Goal: Information Seeking & Learning: Learn about a topic

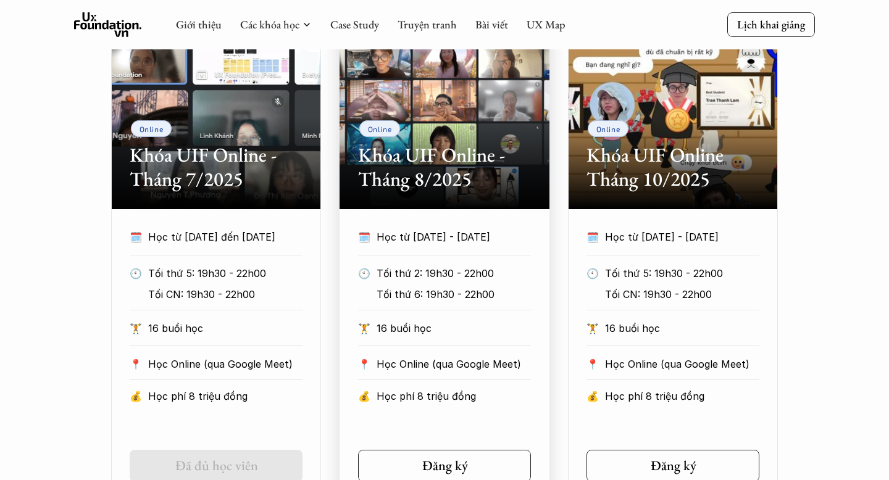
scroll to position [608, 0]
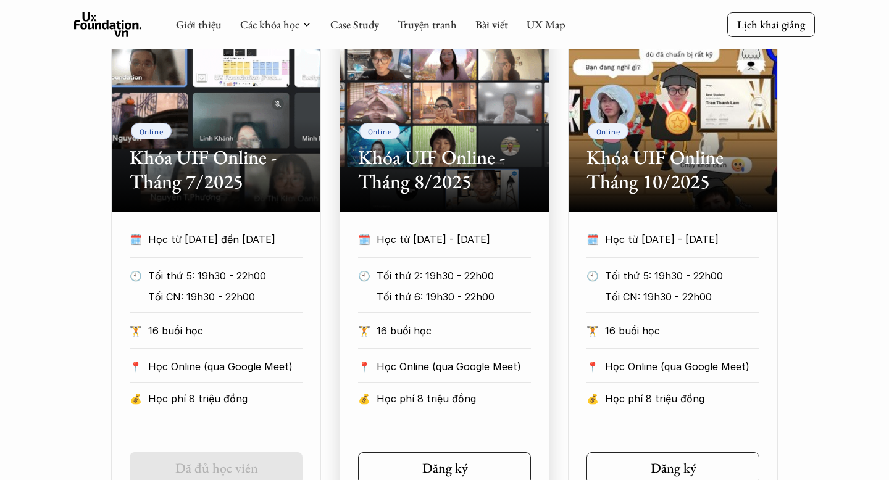
click at [435, 209] on div "Online Khóa UIF Online - Tháng 8/2025" at bounding box center [445, 119] width 210 height 185
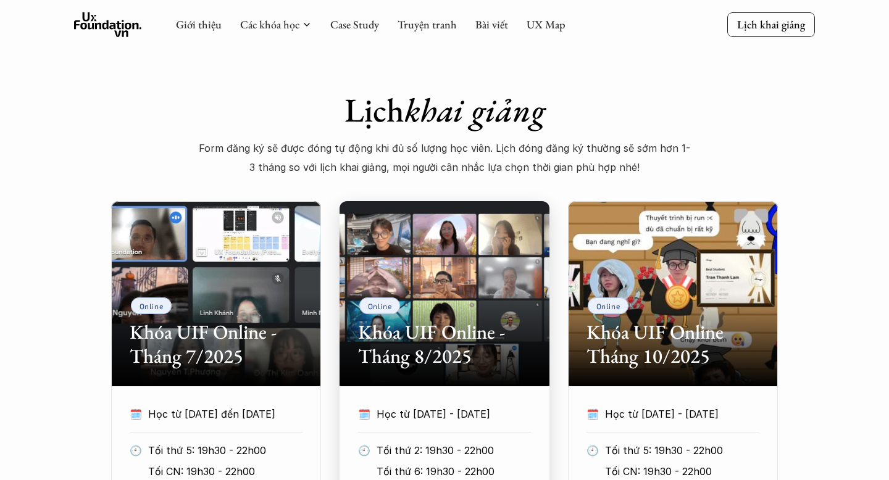
scroll to position [415, 0]
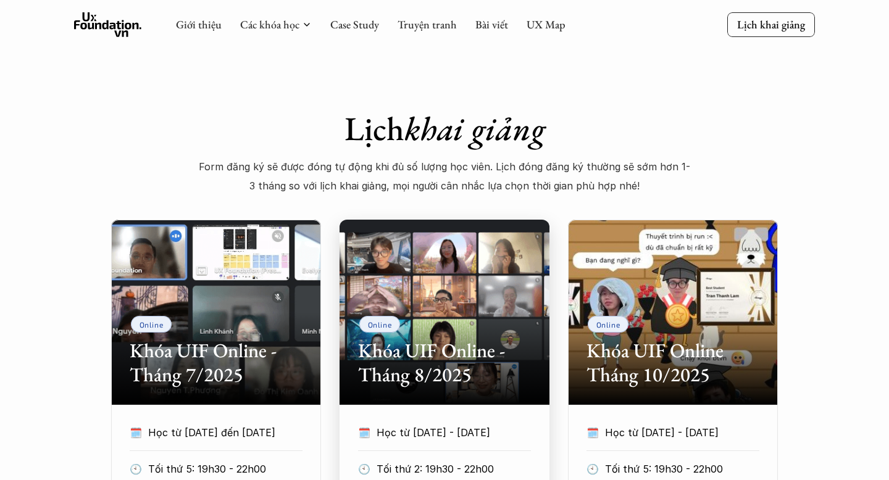
click at [425, 246] on div "Online Khóa UIF Online - Tháng 8/2025" at bounding box center [445, 312] width 210 height 185
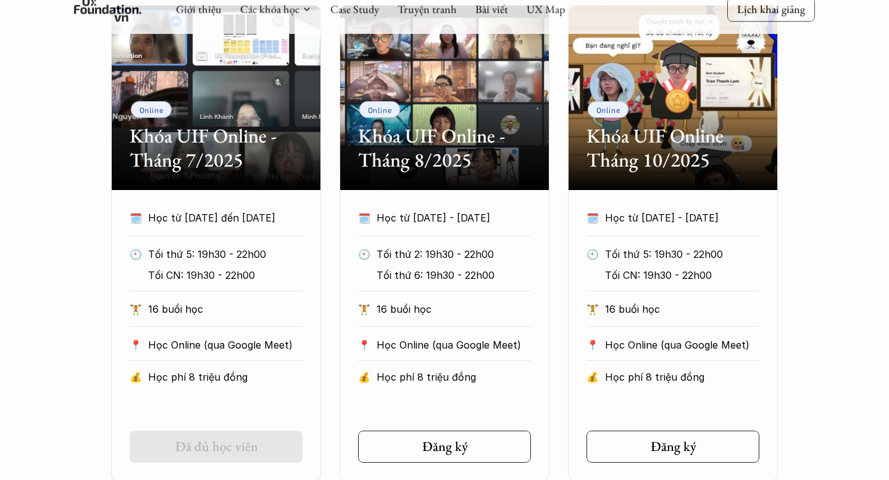
scroll to position [490, 0]
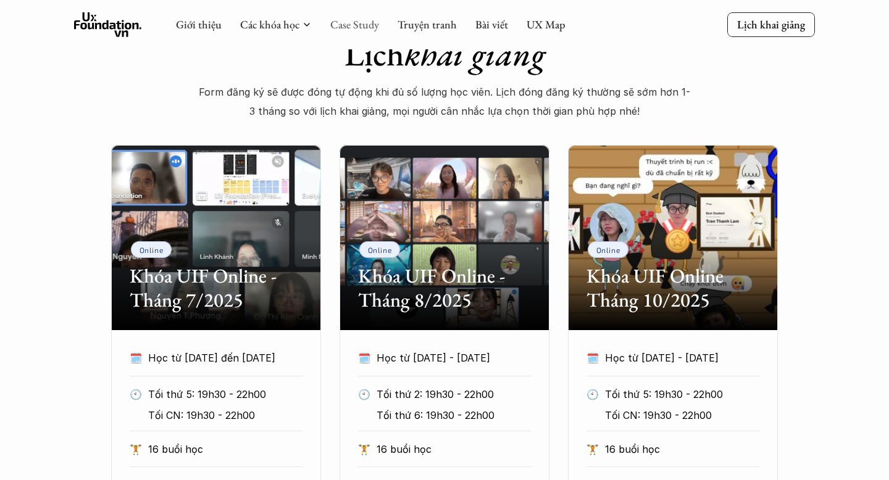
click at [333, 23] on link "Case Study" at bounding box center [354, 24] width 49 height 14
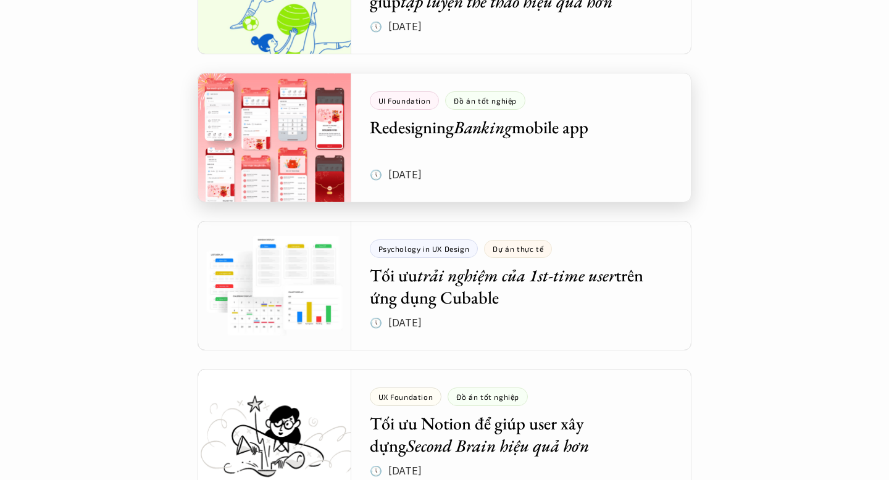
scroll to position [2141, 0]
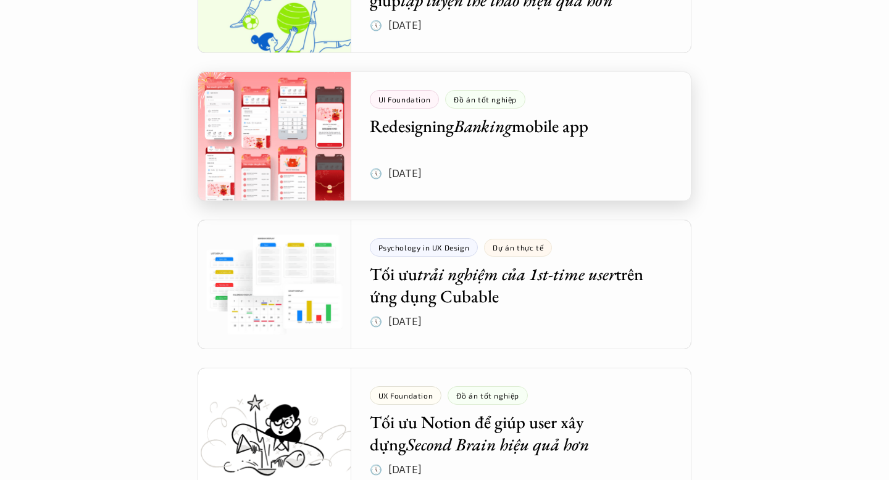
click at [250, 181] on div at bounding box center [445, 137] width 494 height 130
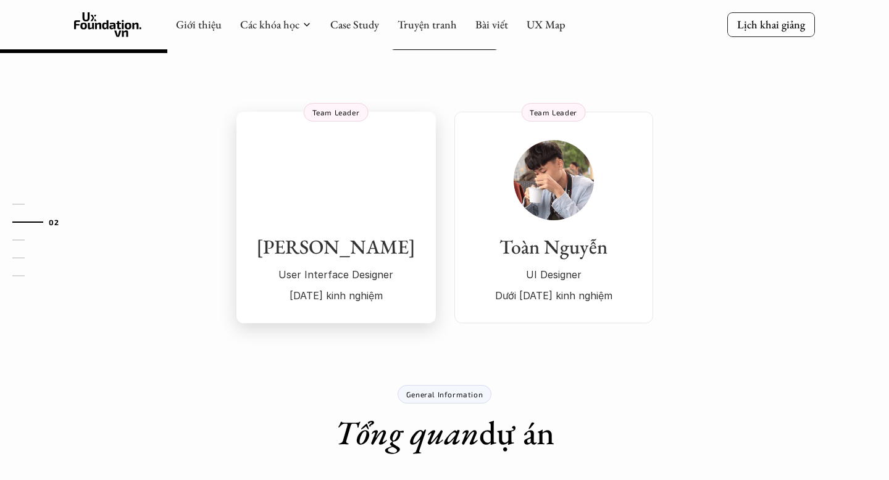
scroll to position [190, 0]
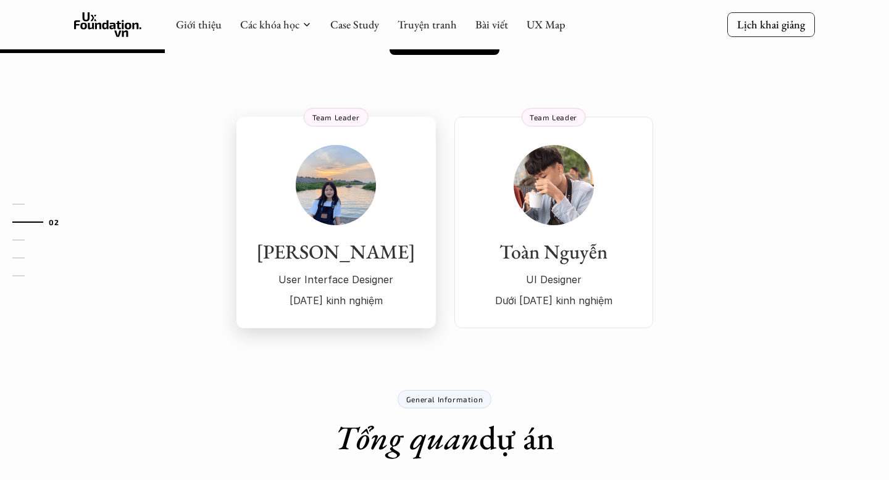
click at [409, 193] on div "Nguyễn Phượng User Interface Designer 1 năm kinh nghiệm" at bounding box center [336, 227] width 175 height 165
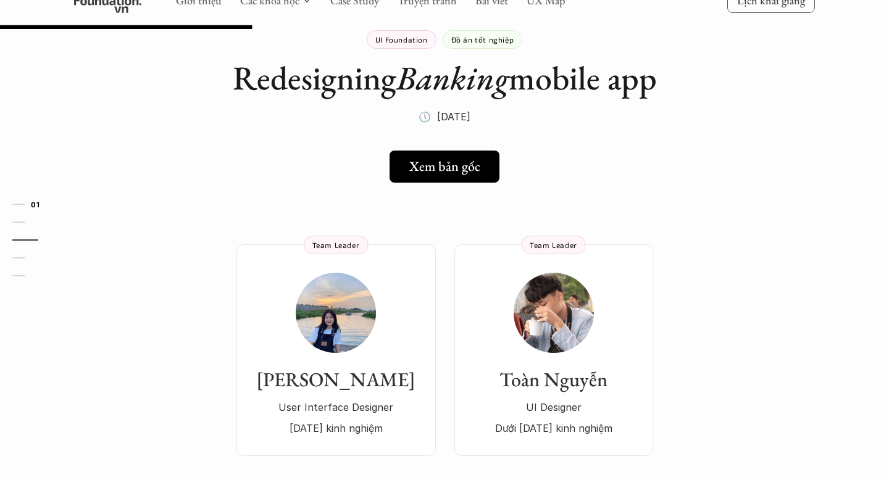
scroll to position [0, 0]
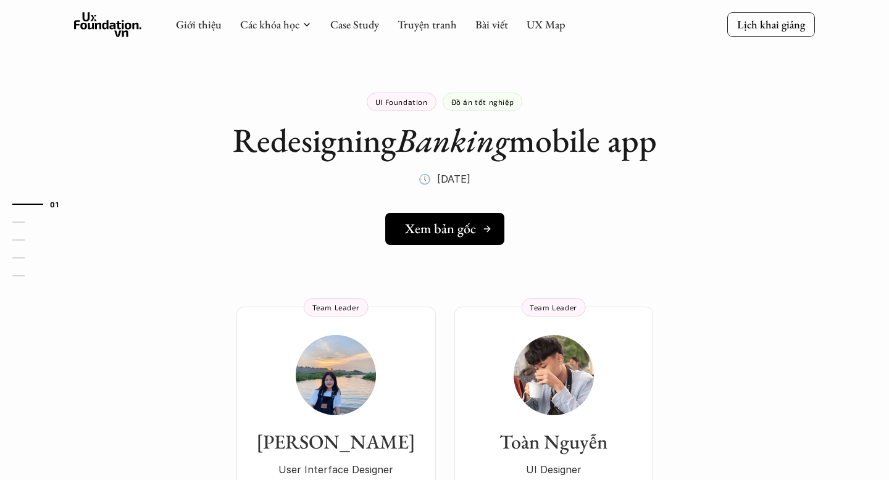
click at [427, 230] on h5 "Xem bản gốc" at bounding box center [440, 229] width 71 height 16
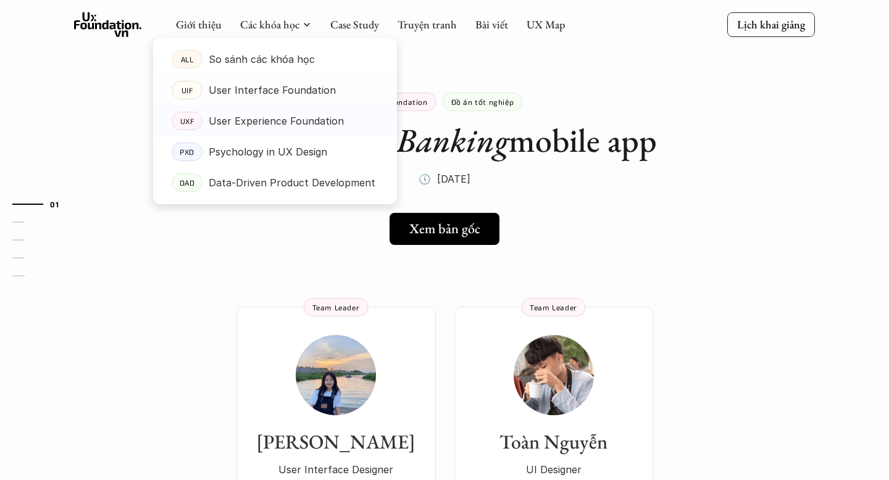
click at [269, 114] on p "User Experience Foundation" at bounding box center [276, 121] width 135 height 19
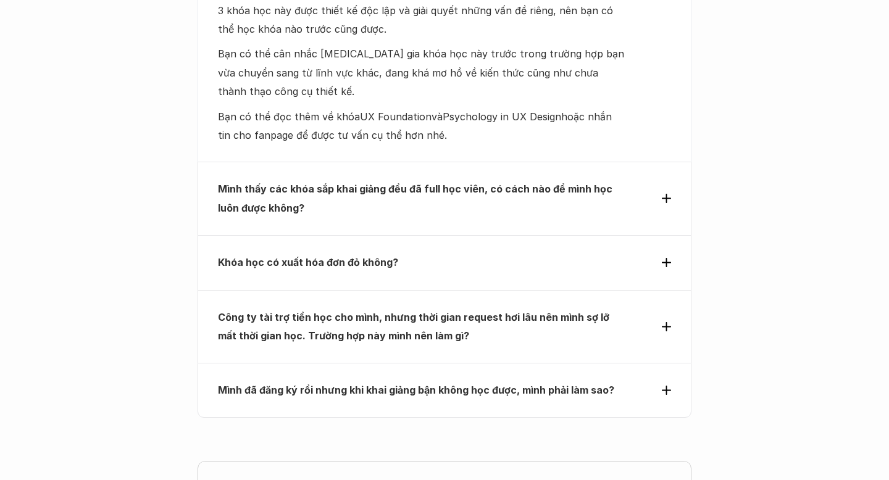
scroll to position [5639, 0]
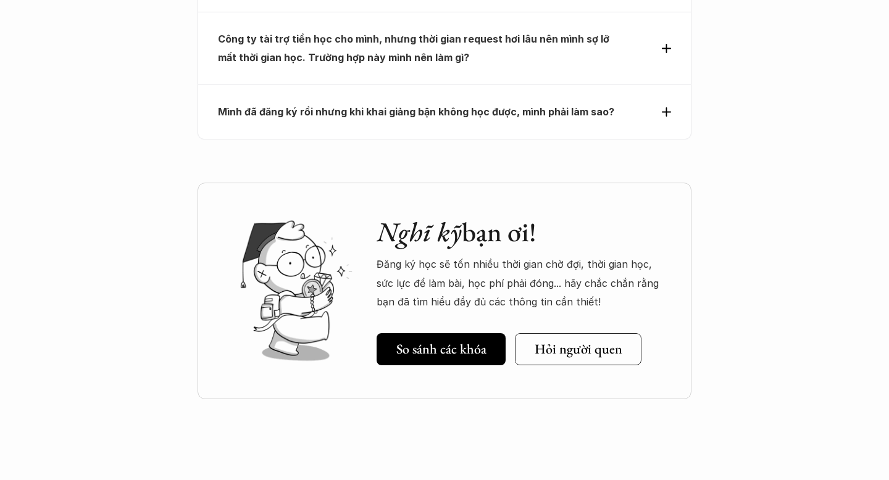
click at [391, 106] on strong "Mình đã đăng ký rồi nhưng khi khai giảng bận không học được, mình phải làm sao?" at bounding box center [416, 112] width 396 height 12
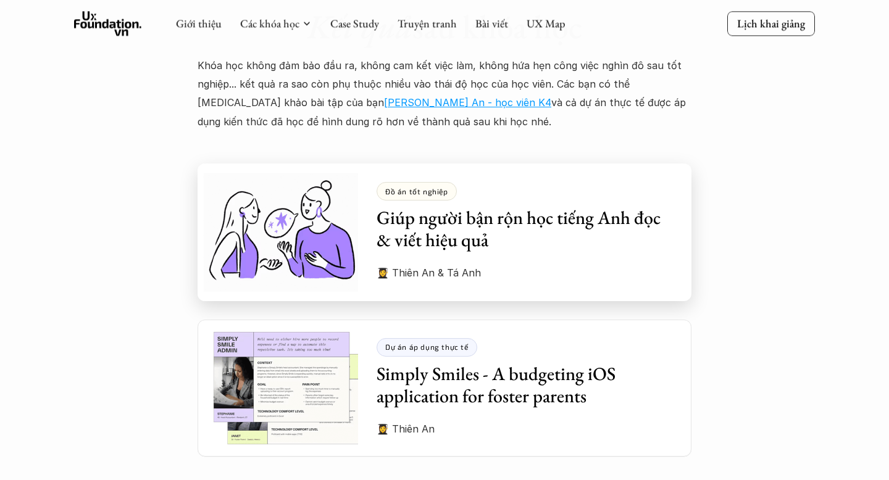
scroll to position [3326, 0]
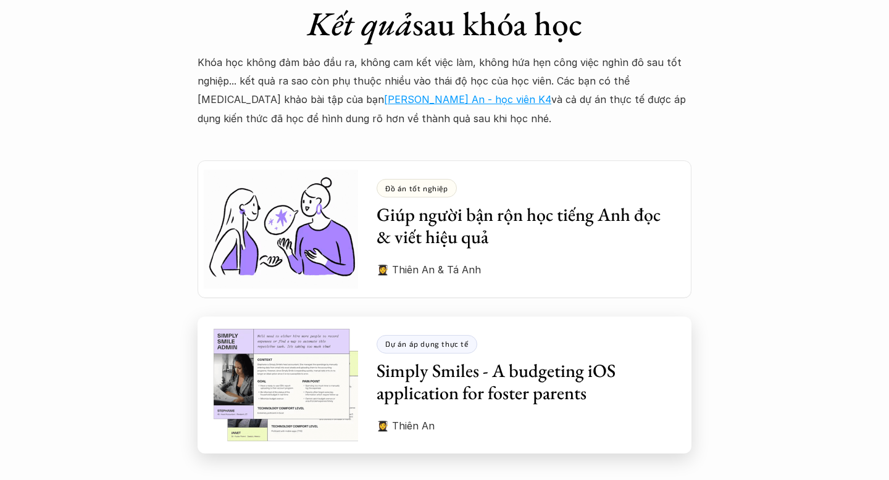
click at [314, 340] on img at bounding box center [278, 385] width 161 height 137
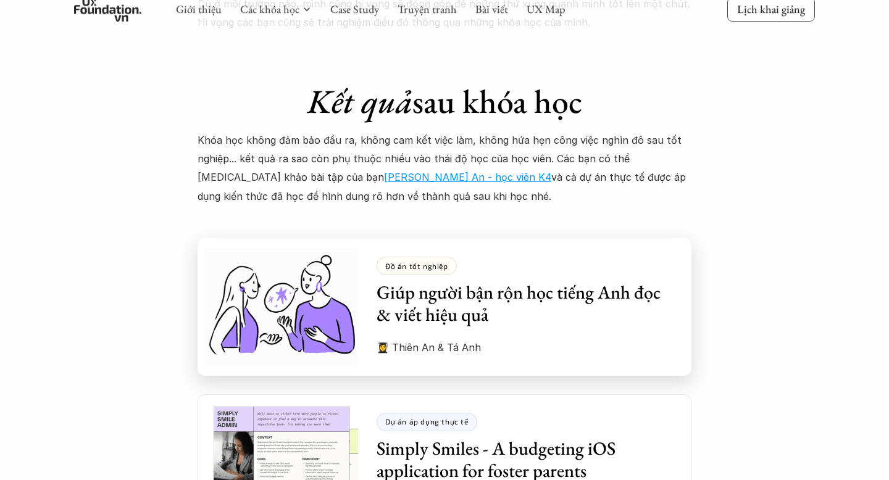
scroll to position [3252, 0]
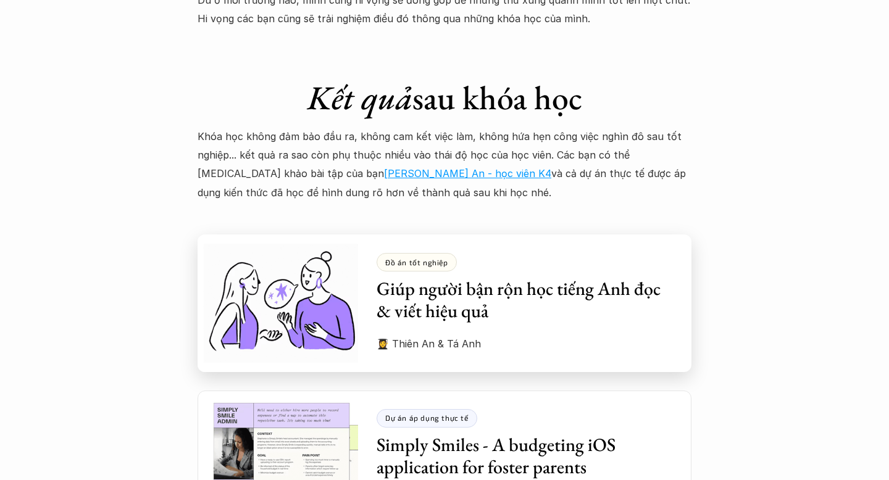
click at [336, 278] on img at bounding box center [278, 303] width 161 height 137
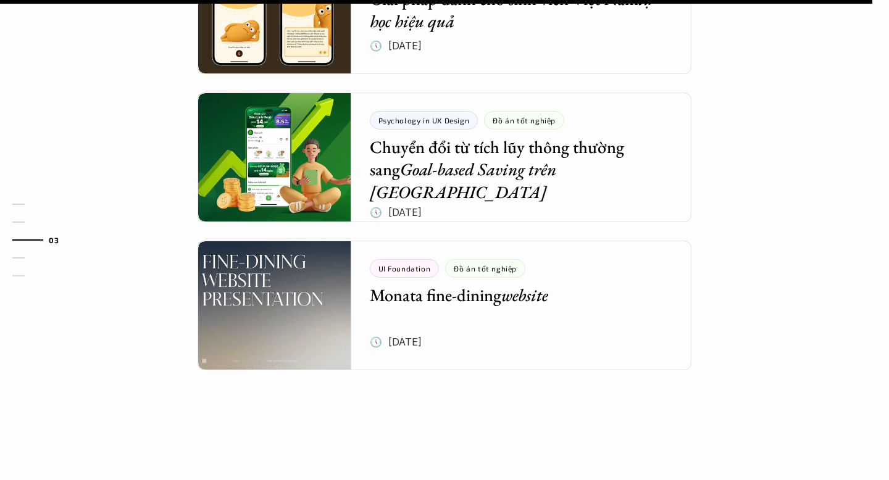
scroll to position [1448, 0]
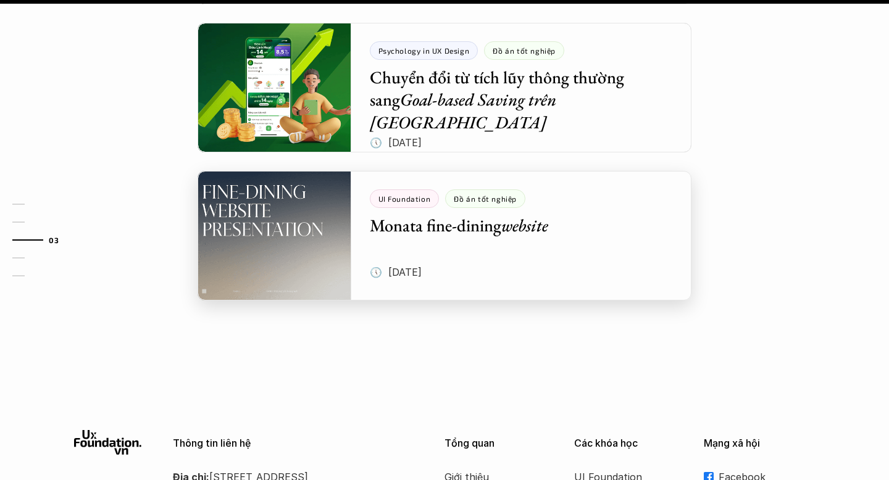
click at [558, 234] on div at bounding box center [445, 236] width 494 height 130
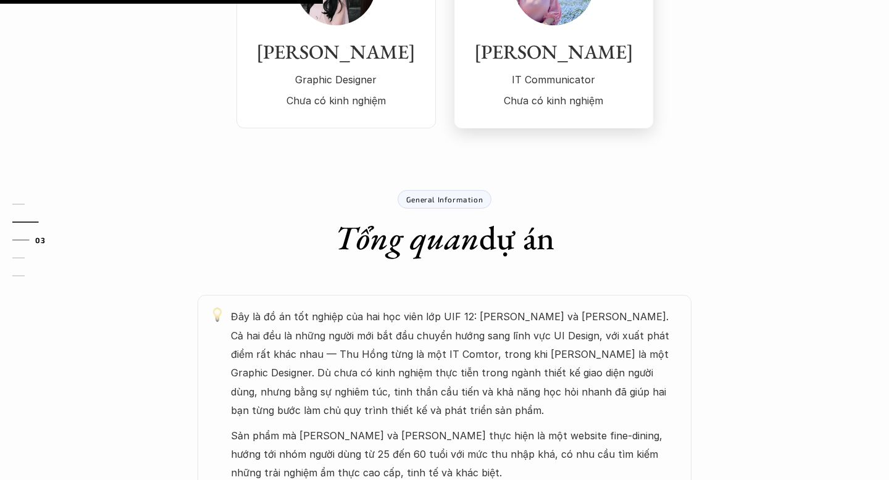
scroll to position [734, 0]
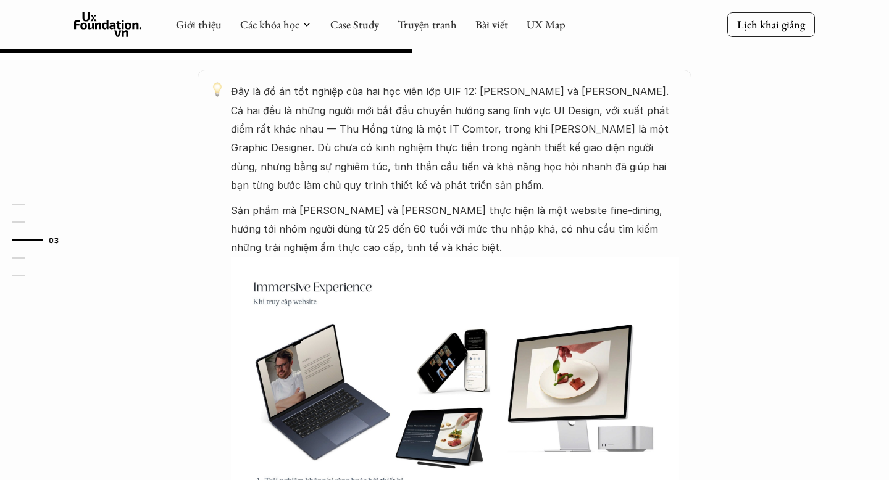
click at [503, 314] on img at bounding box center [455, 383] width 448 height 252
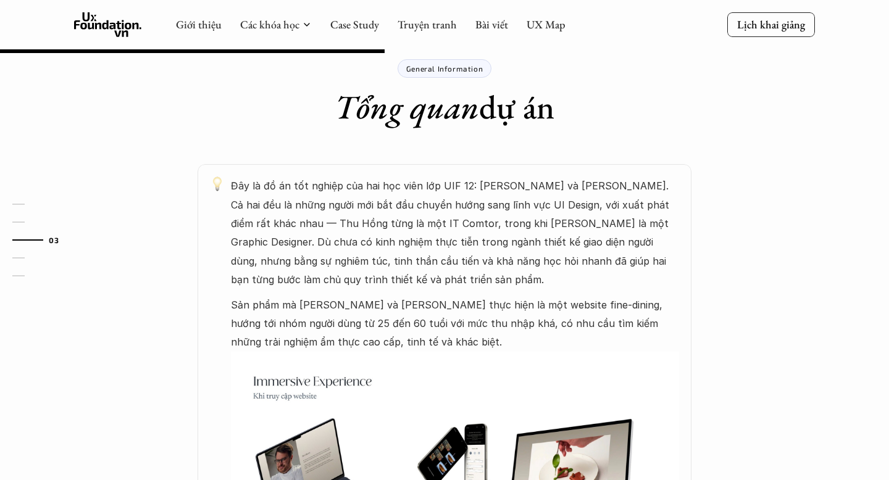
scroll to position [493, 0]
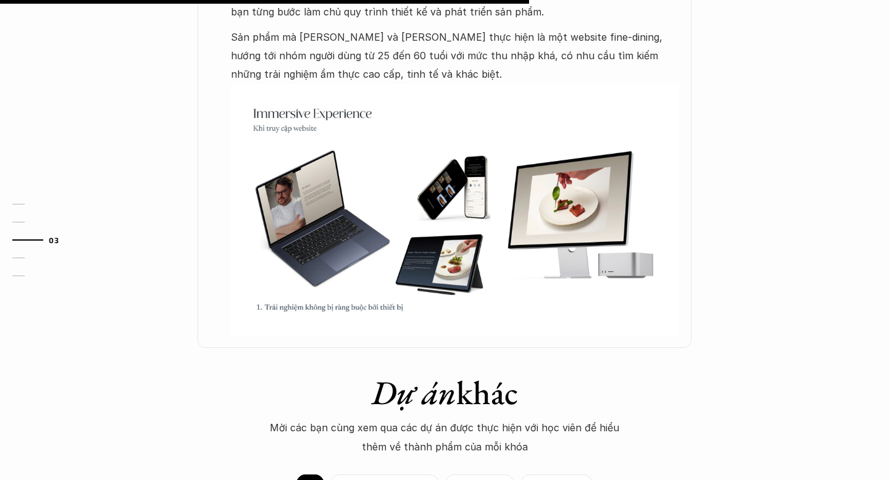
click at [402, 290] on img at bounding box center [455, 210] width 448 height 252
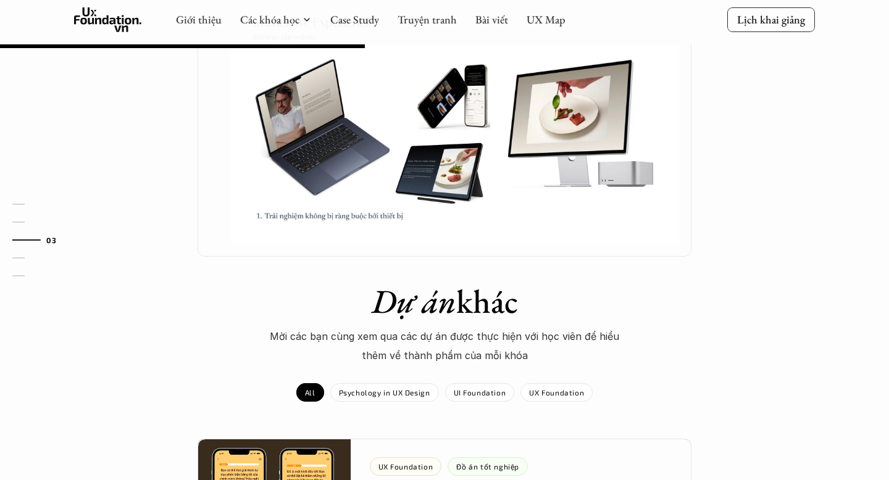
scroll to position [157, 0]
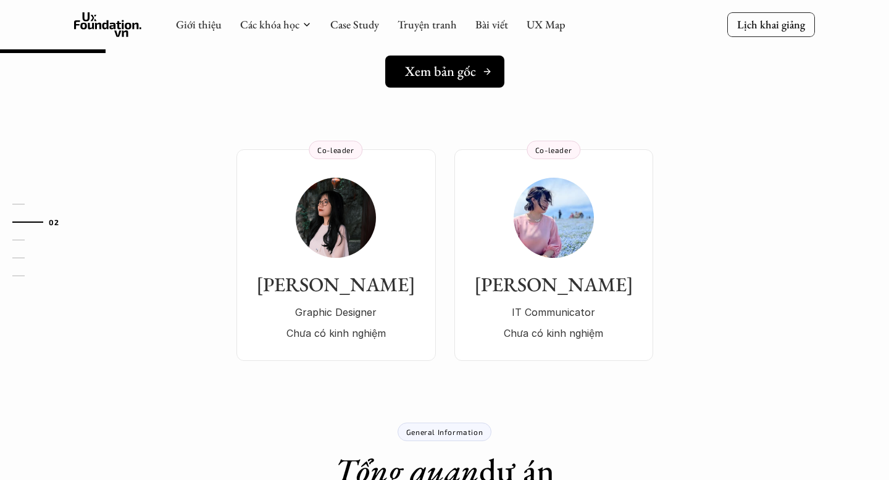
click at [466, 65] on h5 "Xem bản gốc" at bounding box center [440, 72] width 71 height 16
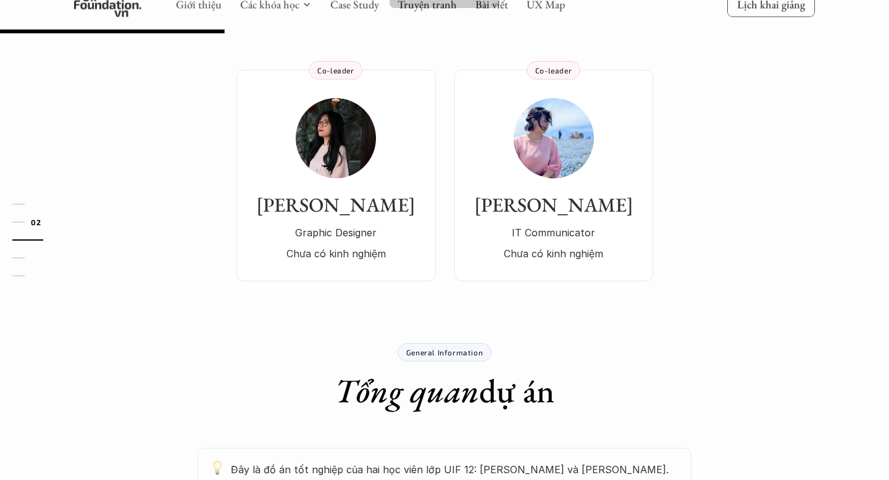
scroll to position [193, 0]
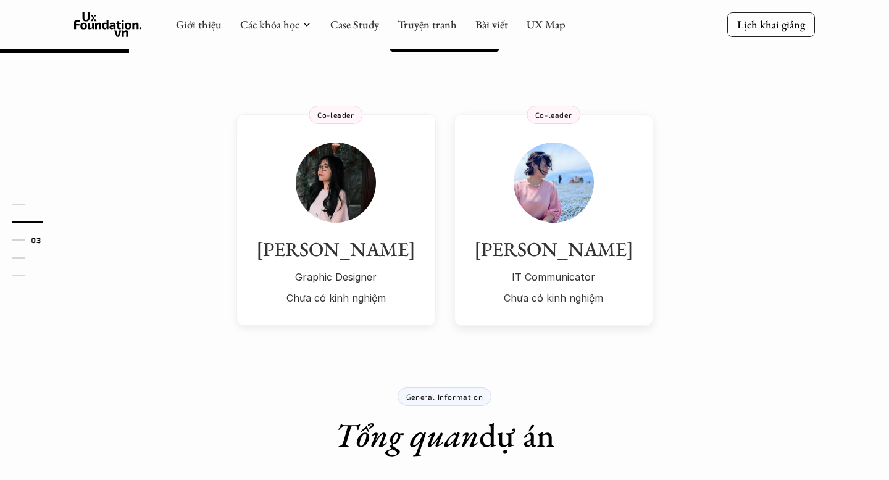
click at [367, 239] on h3 "Mai Hoàng" at bounding box center [336, 249] width 175 height 23
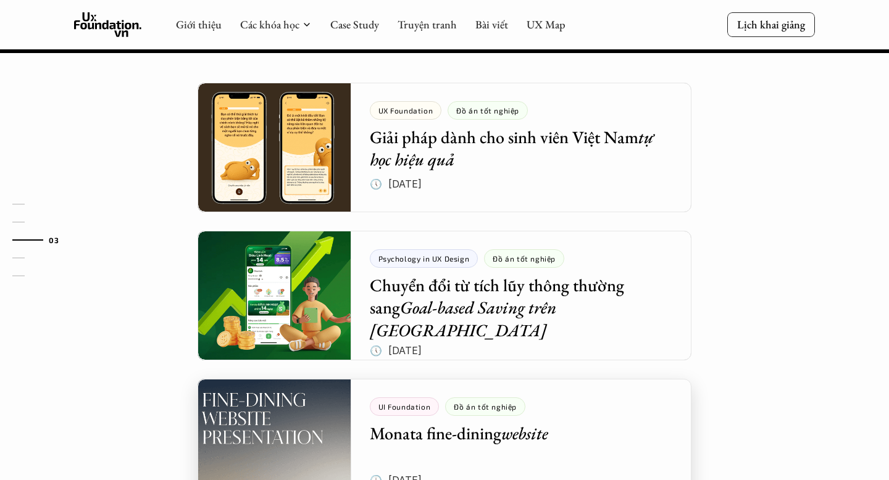
scroll to position [1079, 0]
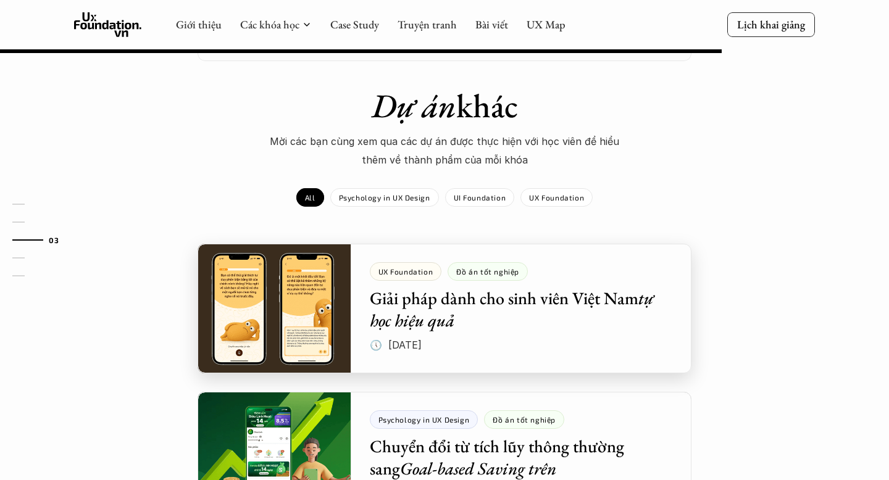
click at [472, 302] on div at bounding box center [445, 309] width 494 height 130
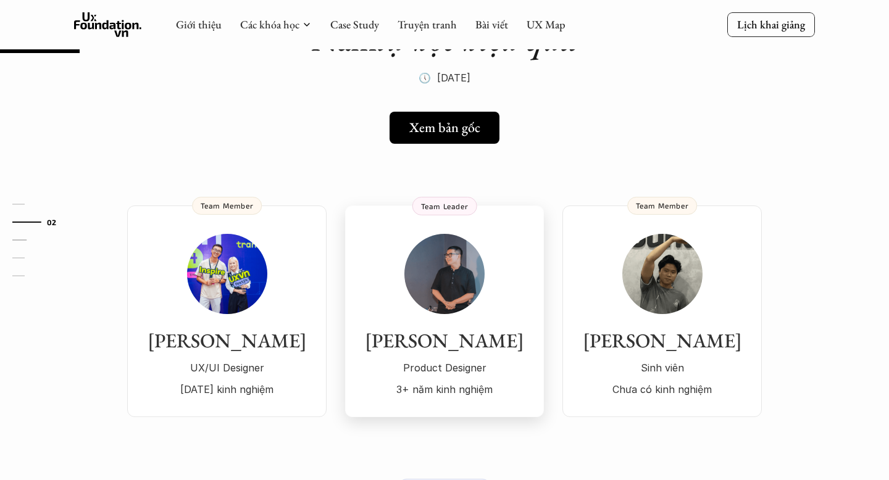
scroll to position [133, 0]
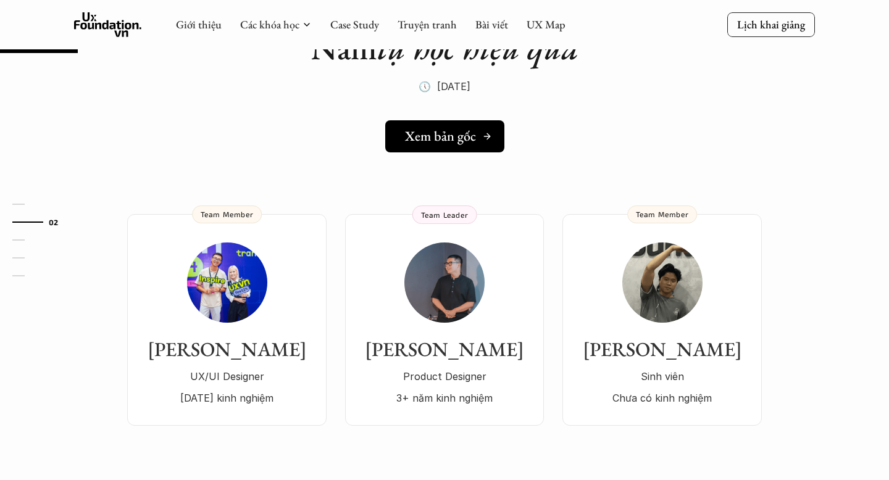
click at [473, 141] on h5 "Xem bản gốc" at bounding box center [440, 136] width 71 height 16
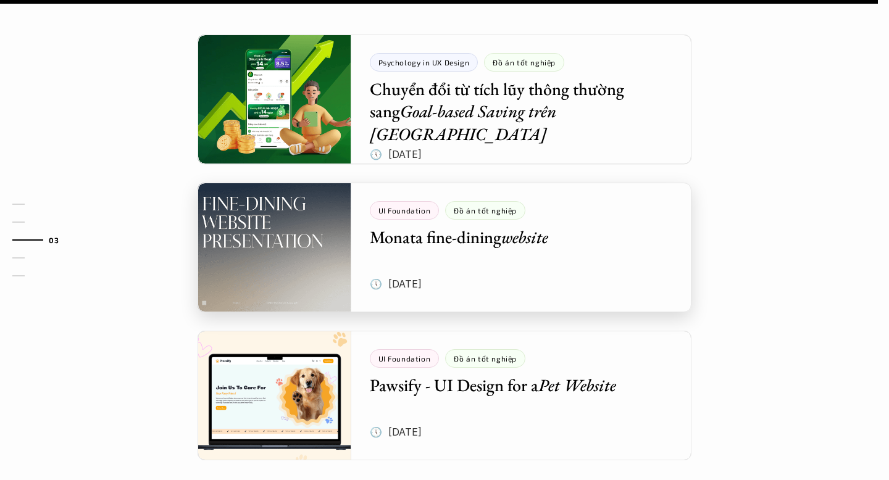
scroll to position [1527, 0]
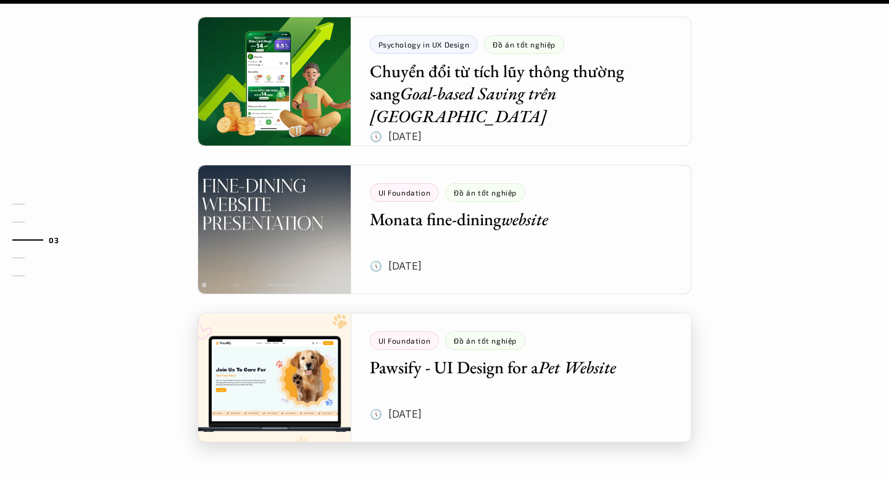
click at [491, 337] on div at bounding box center [445, 378] width 494 height 130
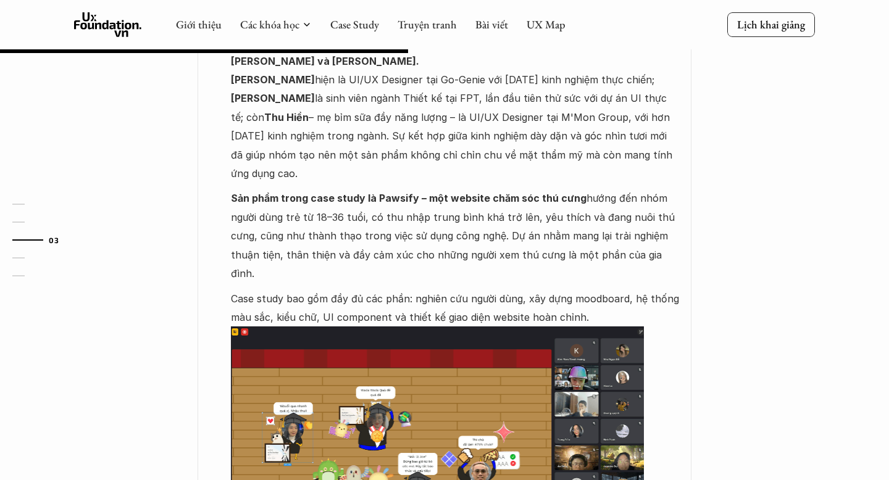
scroll to position [582, 0]
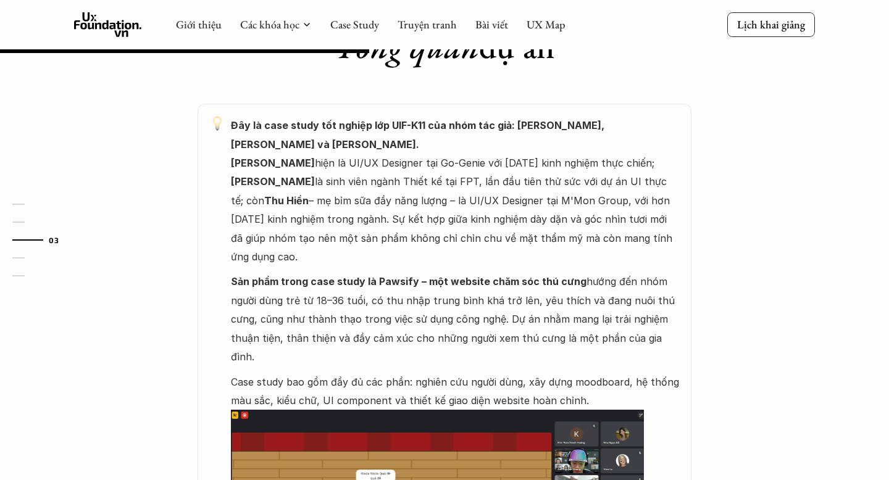
click at [528, 245] on p "Đây là case study tốt nghiệp lớp UIF-K11 của nhóm tác giả: Hoàng Kim, Ngọc Như …" at bounding box center [455, 191] width 448 height 150
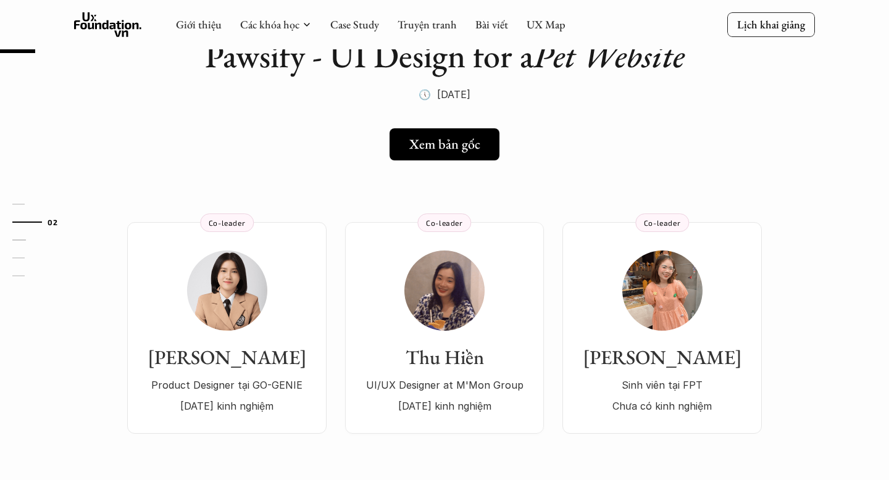
scroll to position [56, 0]
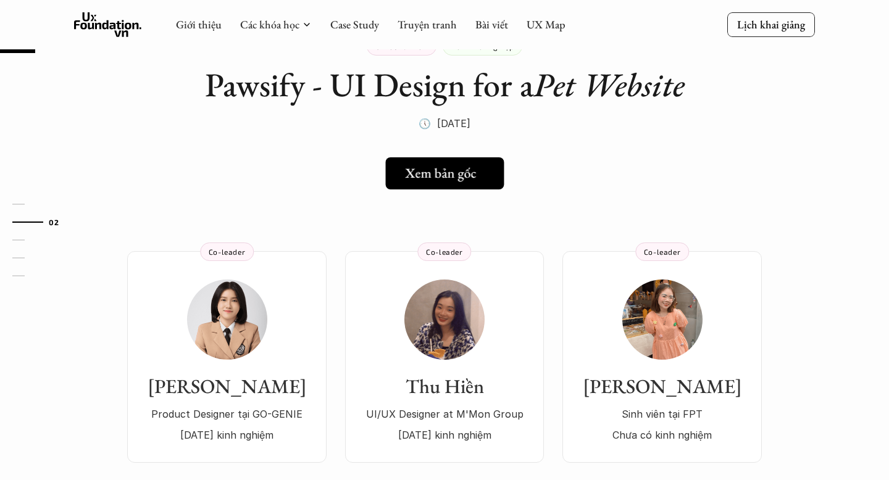
click at [456, 180] on h5 "Xem bản gốc" at bounding box center [440, 173] width 71 height 16
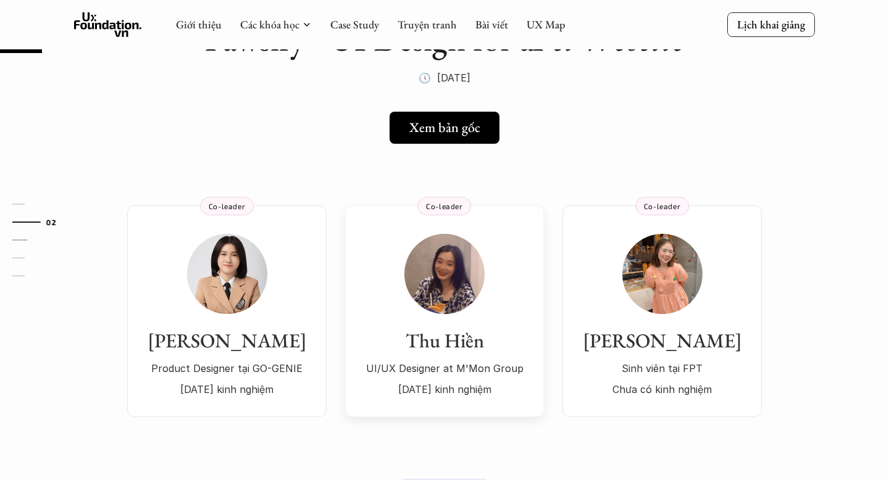
scroll to position [66, 0]
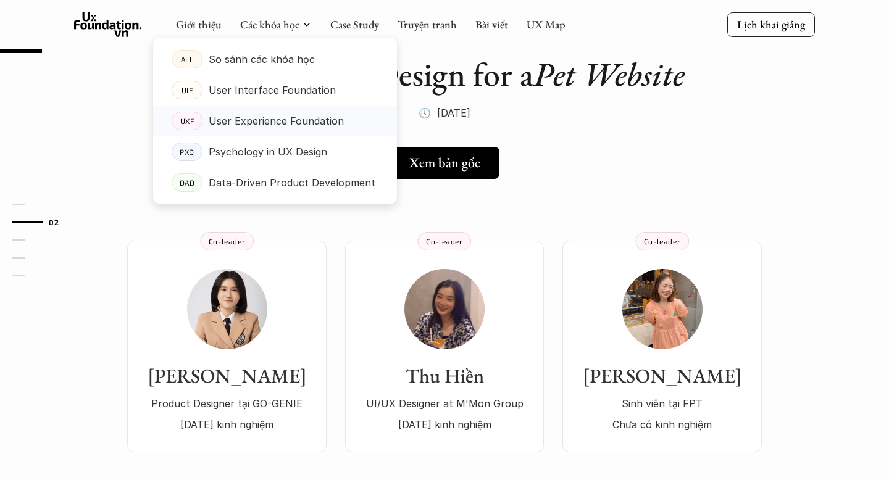
click at [275, 129] on p "User Experience Foundation" at bounding box center [276, 121] width 135 height 19
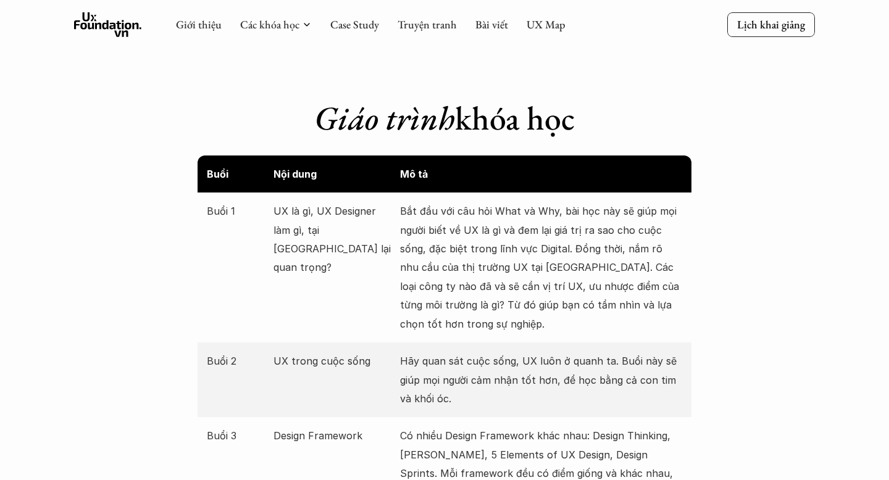
scroll to position [1284, 0]
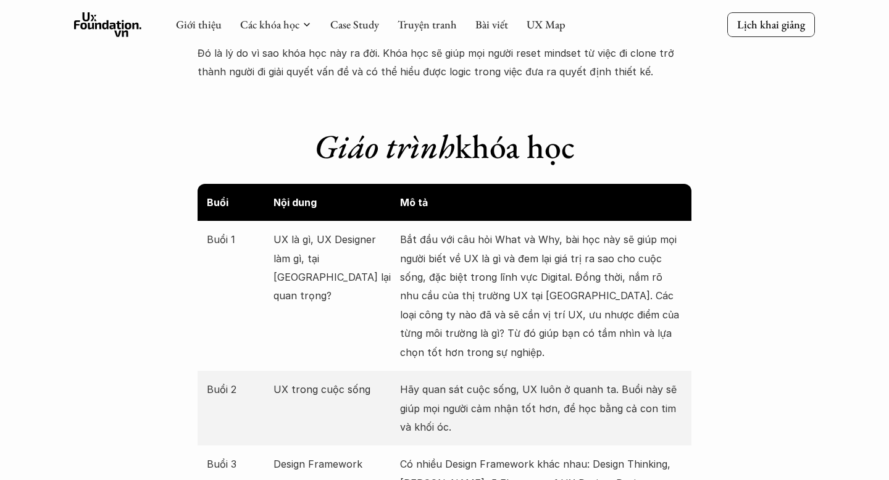
click at [232, 257] on div "Buổi 1 UX là gì, UX Designer làm gì, tại sao UX lại quan trọng? Bắt đầu với câu…" at bounding box center [445, 296] width 494 height 150
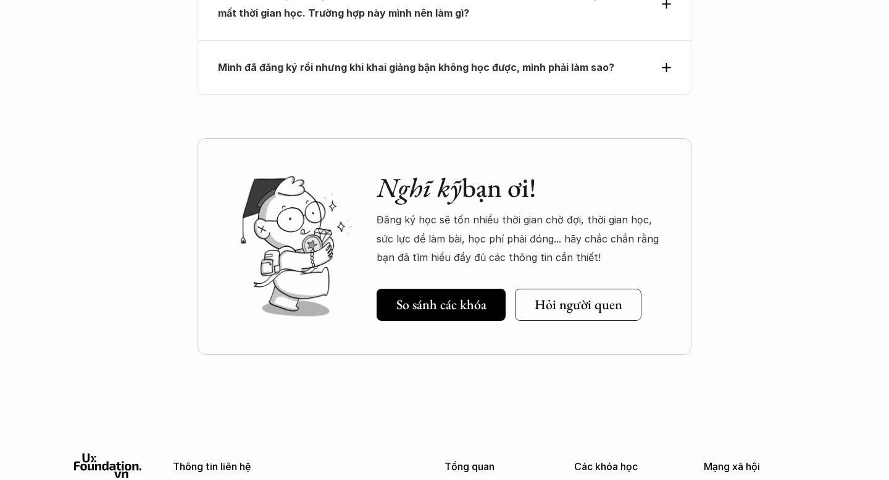
scroll to position [5849, 0]
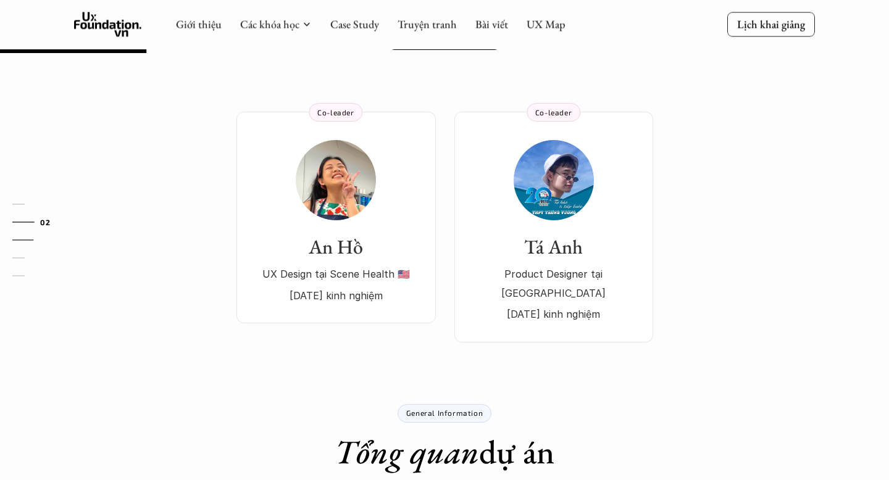
scroll to position [185, 0]
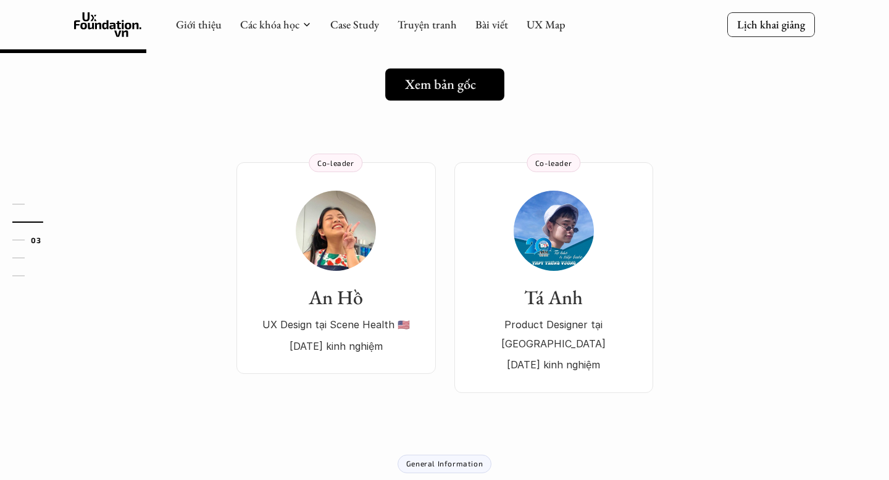
click at [469, 100] on link "Xem bản gốc" at bounding box center [444, 85] width 119 height 32
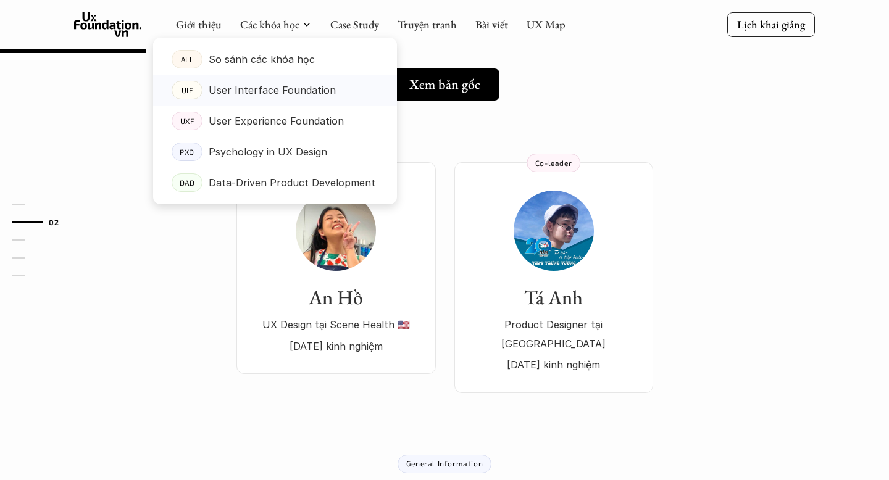
click at [278, 86] on p "User Interface Foundation" at bounding box center [272, 90] width 127 height 19
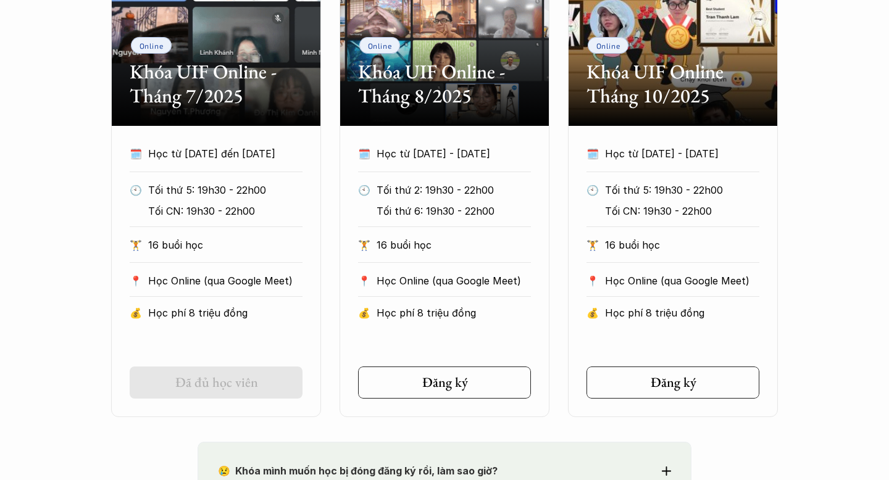
scroll to position [709, 0]
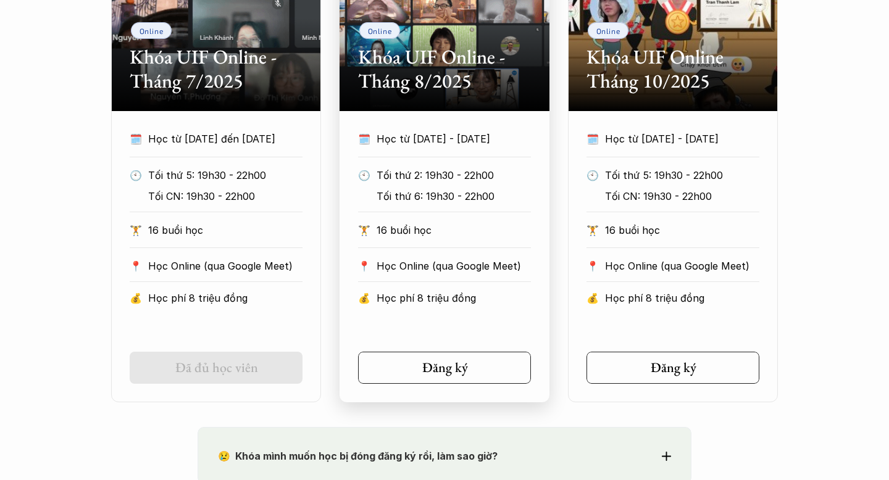
click at [402, 117] on section "Online Khóa UIF Online - Tháng 8/2025 🗓️ Học từ 25/8/2025 - 31/10/2025 🕙 Tối th…" at bounding box center [445, 164] width 210 height 477
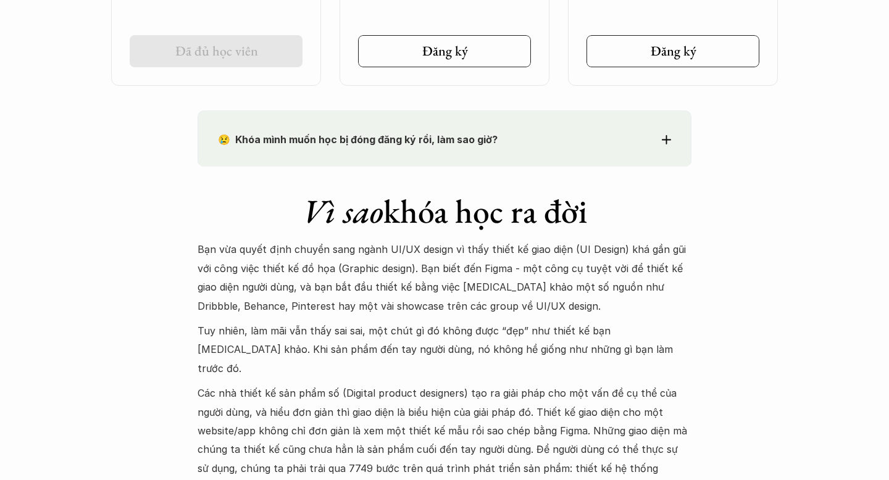
scroll to position [1031, 0]
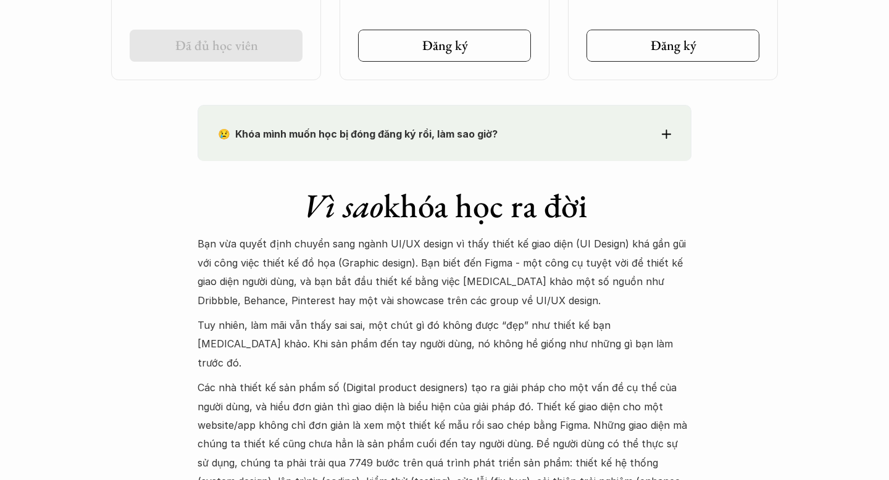
click at [415, 143] on p "😢 Khóa mình muốn học bị đóng đăng ký rồi, làm sao giờ?" at bounding box center [422, 134] width 408 height 19
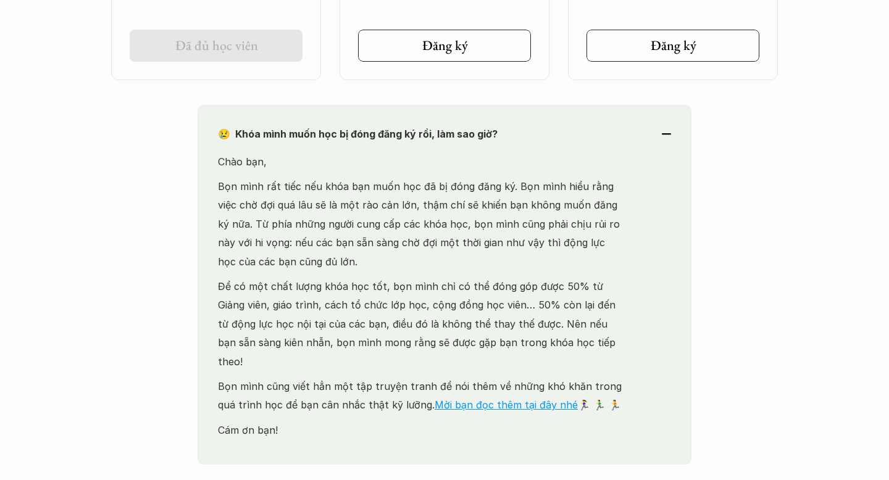
click at [415, 143] on p "😢 Khóa mình muốn học bị đóng đăng ký rồi, làm sao giờ?" at bounding box center [422, 134] width 408 height 19
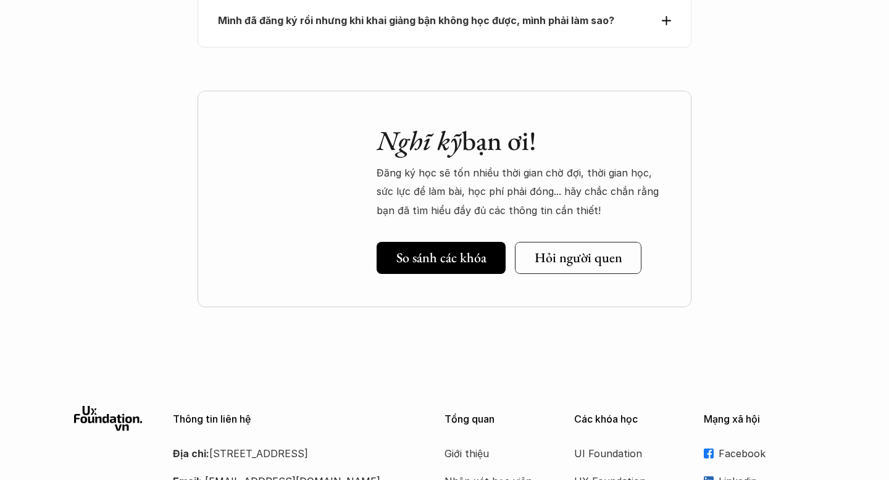
scroll to position [4485, 0]
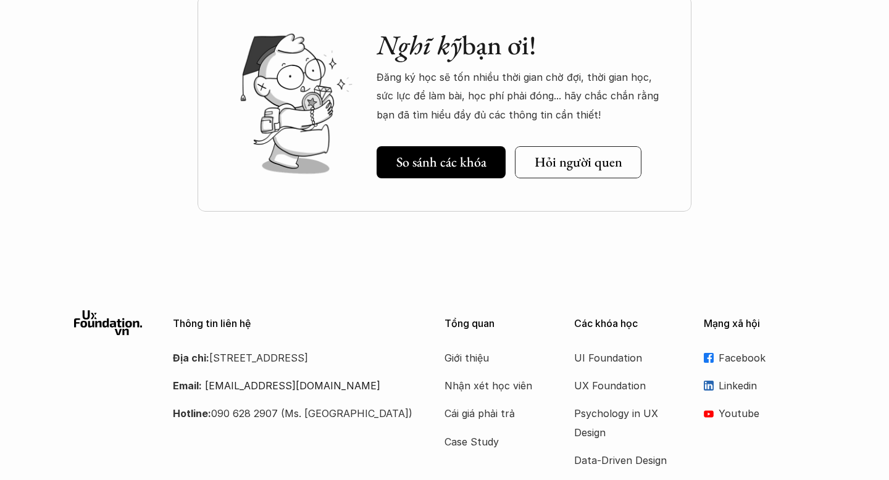
click at [717, 349] on link "Facebook" at bounding box center [759, 358] width 111 height 19
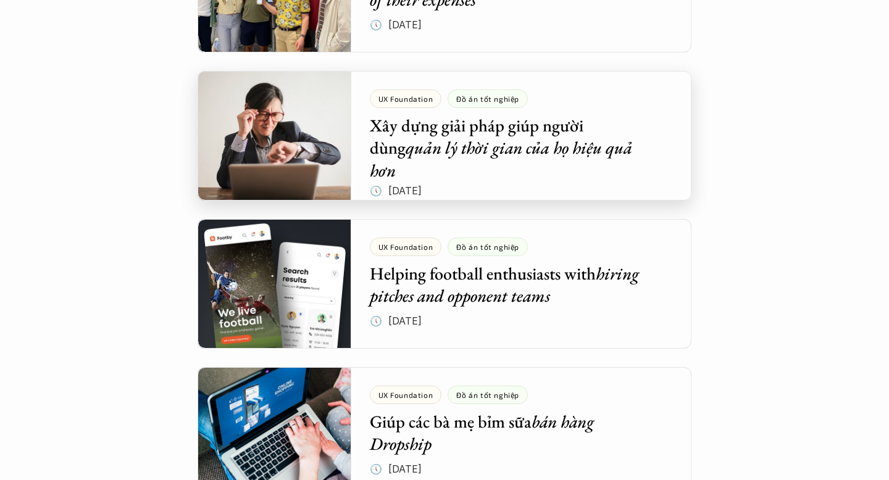
scroll to position [3328, 0]
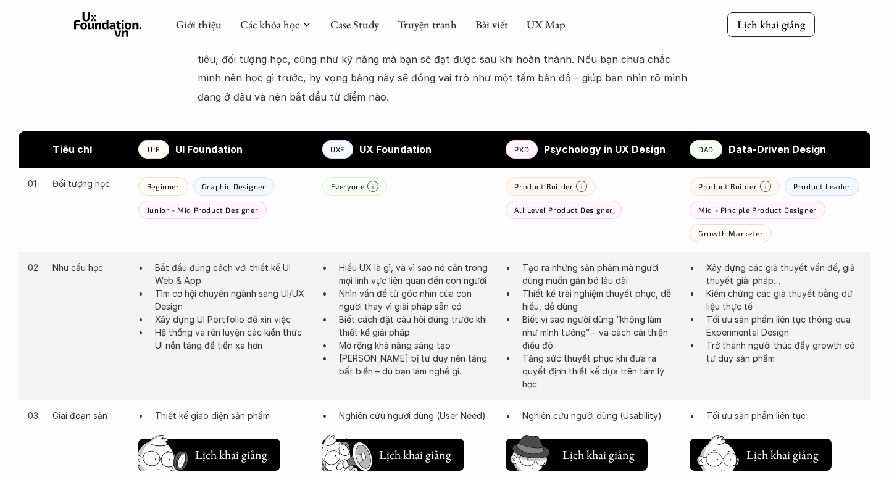
scroll to position [570, 0]
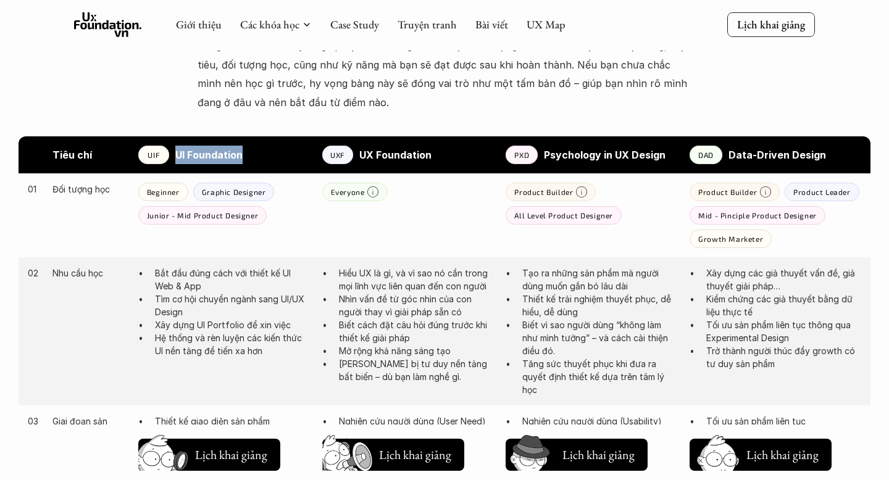
drag, startPoint x: 264, startPoint y: 161, endPoint x: 177, endPoint y: 159, distance: 87.1
click at [177, 159] on p "UI Foundation" at bounding box center [242, 155] width 135 height 19
copy strong "UI Foundation"
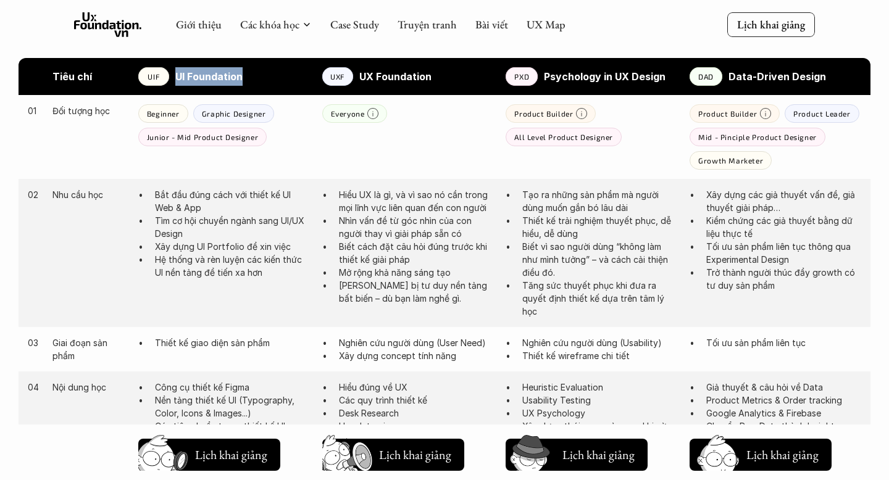
scroll to position [567, 0]
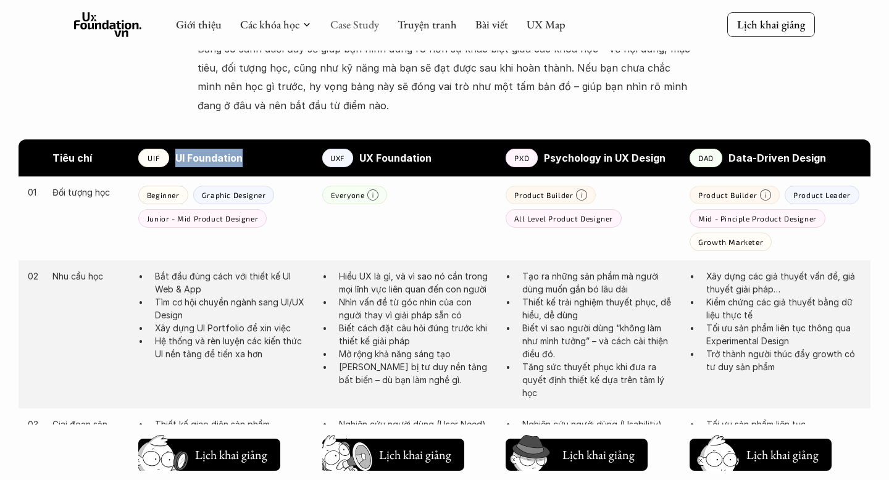
click at [343, 20] on link "Case Study" at bounding box center [354, 24] width 49 height 14
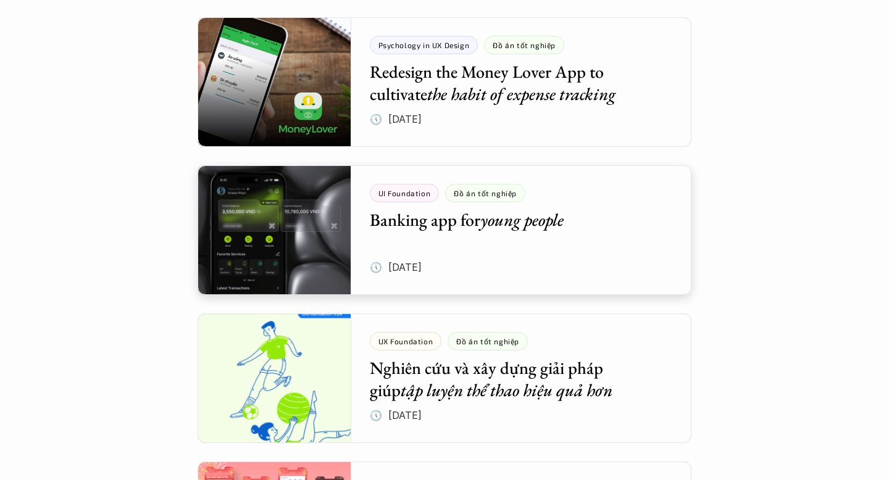
scroll to position [1885, 0]
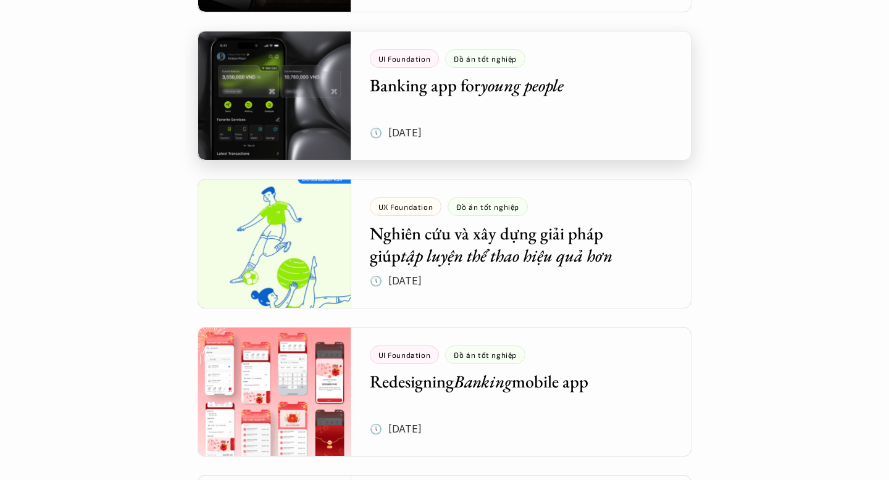
click at [418, 94] on div at bounding box center [445, 96] width 494 height 130
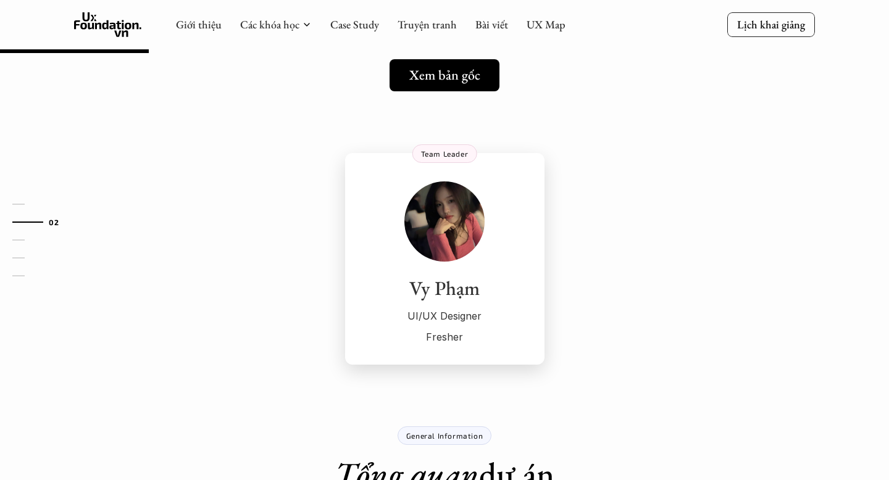
scroll to position [130, 0]
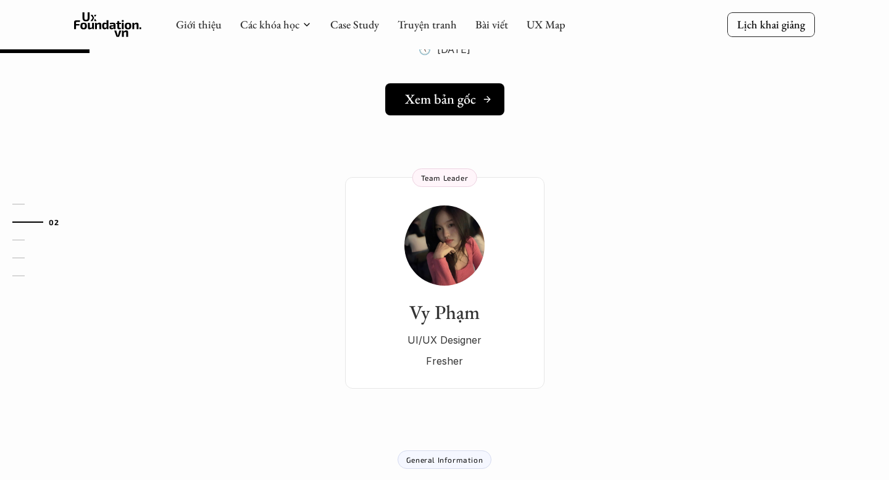
click at [428, 93] on h5 "Xem bản gốc" at bounding box center [440, 99] width 71 height 16
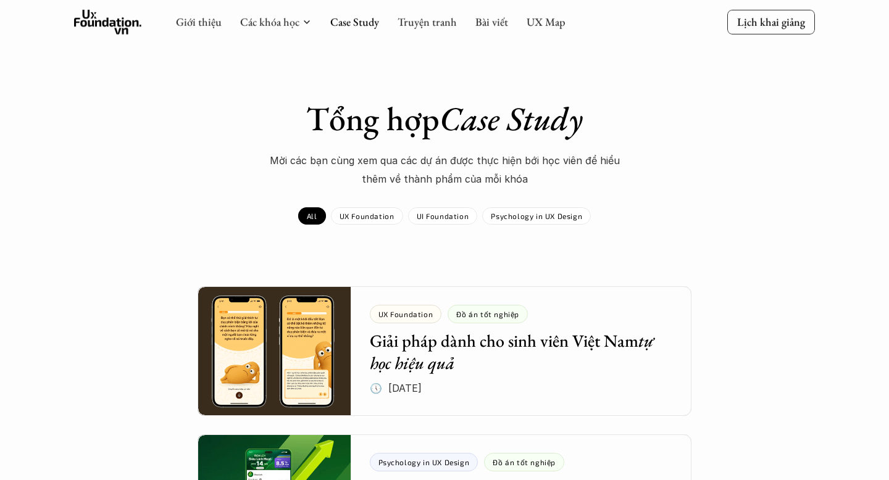
scroll to position [139, 0]
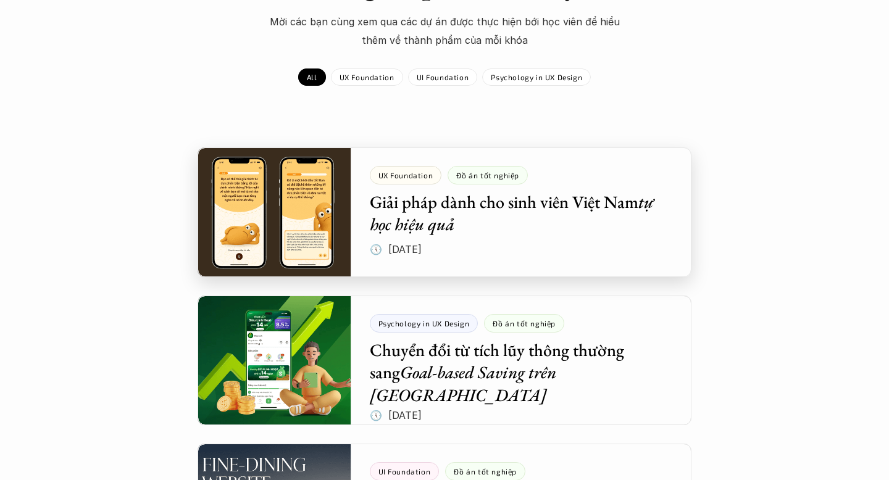
click at [450, 215] on div at bounding box center [445, 213] width 494 height 130
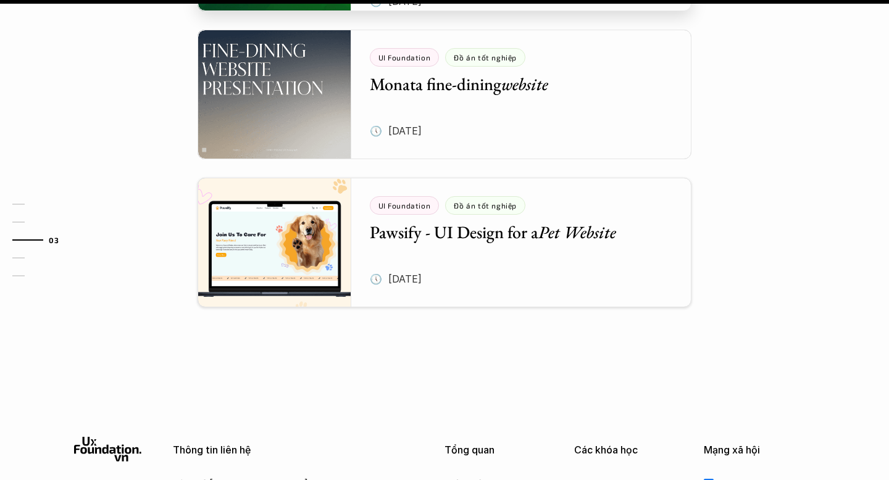
scroll to position [1720, 0]
